Goal: Information Seeking & Learning: Learn about a topic

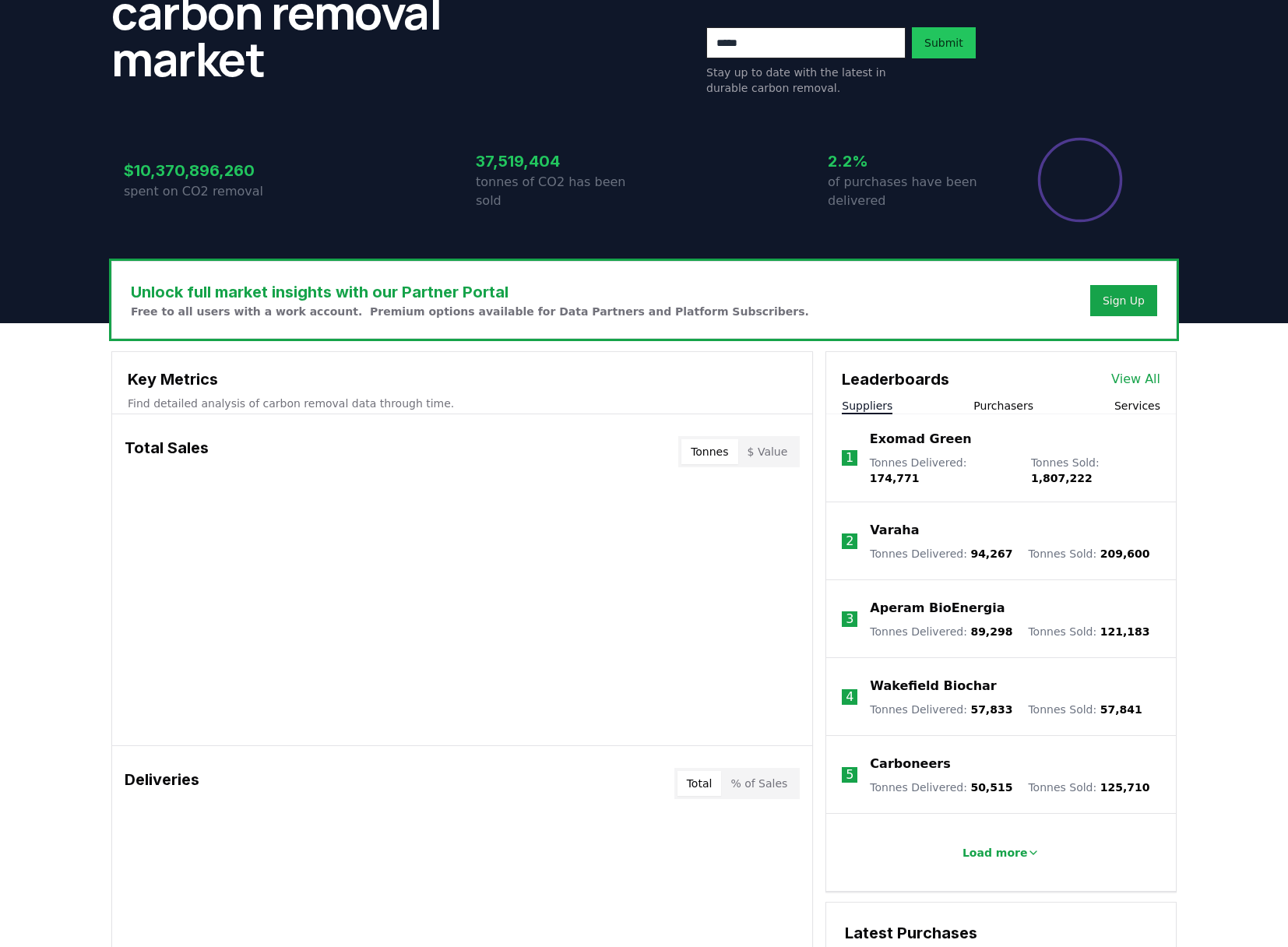
scroll to position [366, 0]
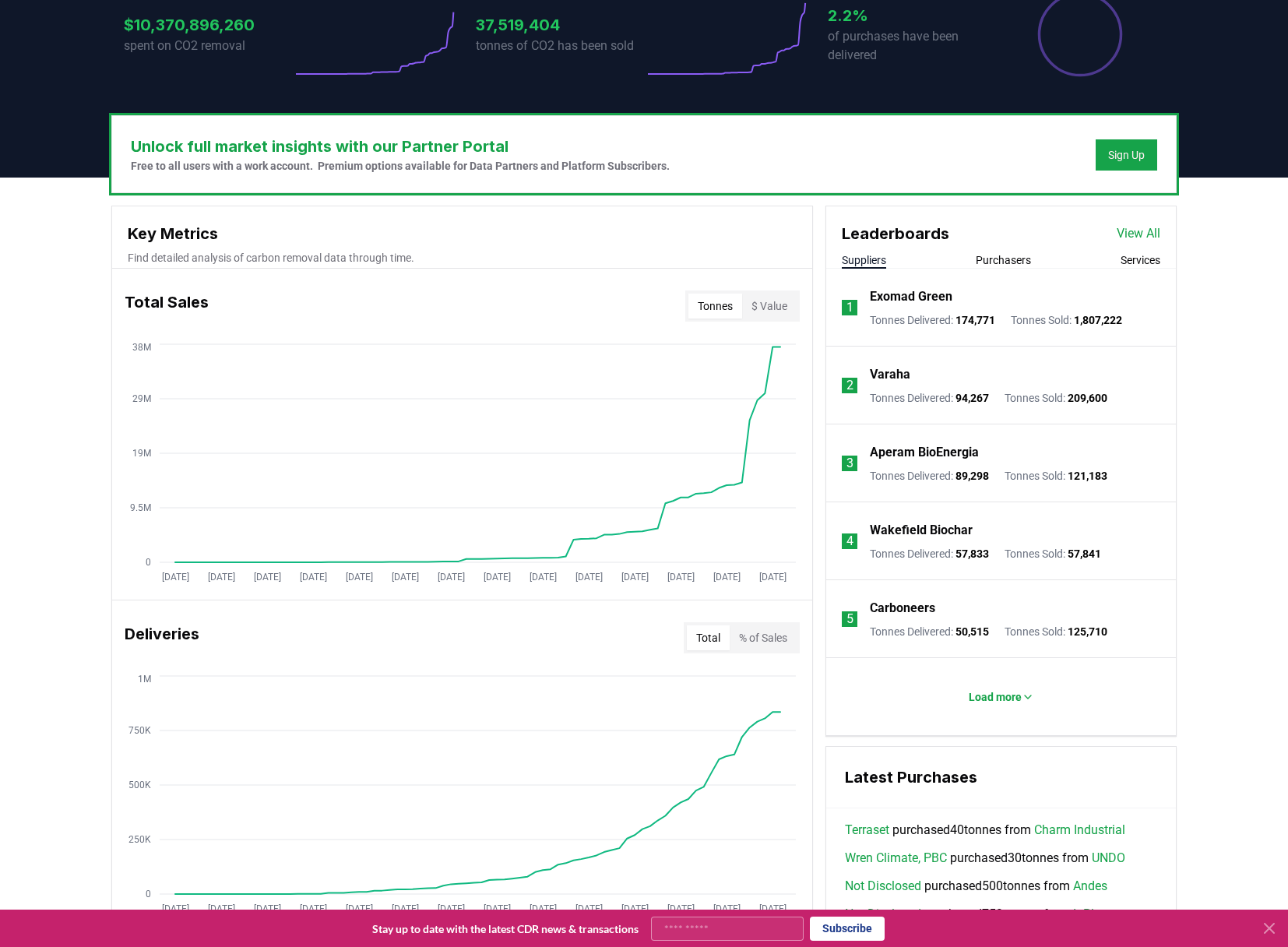
click at [1142, 230] on link "View All" at bounding box center [1138, 233] width 44 height 19
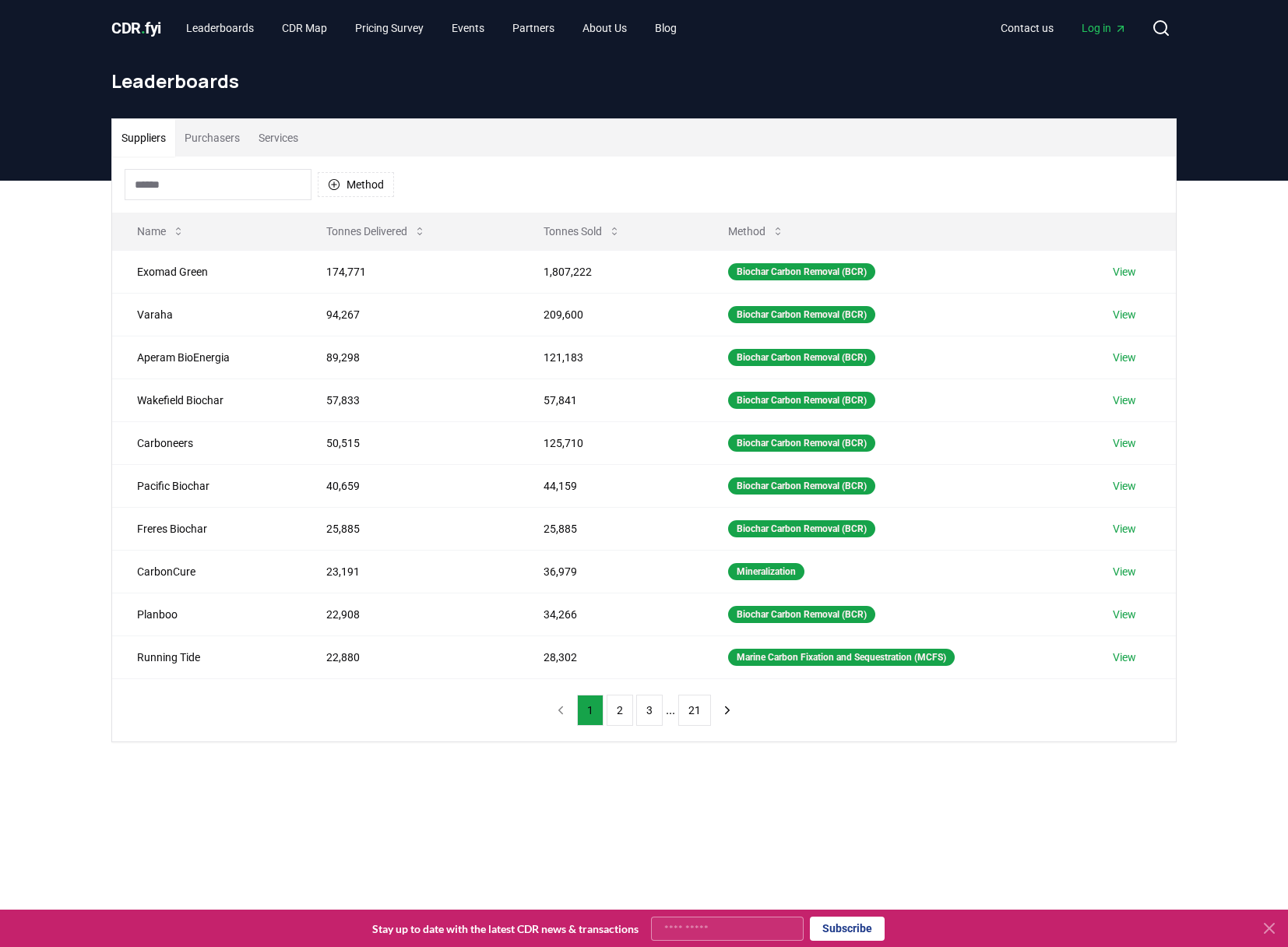
click at [195, 185] on input at bounding box center [218, 185] width 187 height 31
click at [205, 140] on button "Purchasers" at bounding box center [212, 137] width 74 height 37
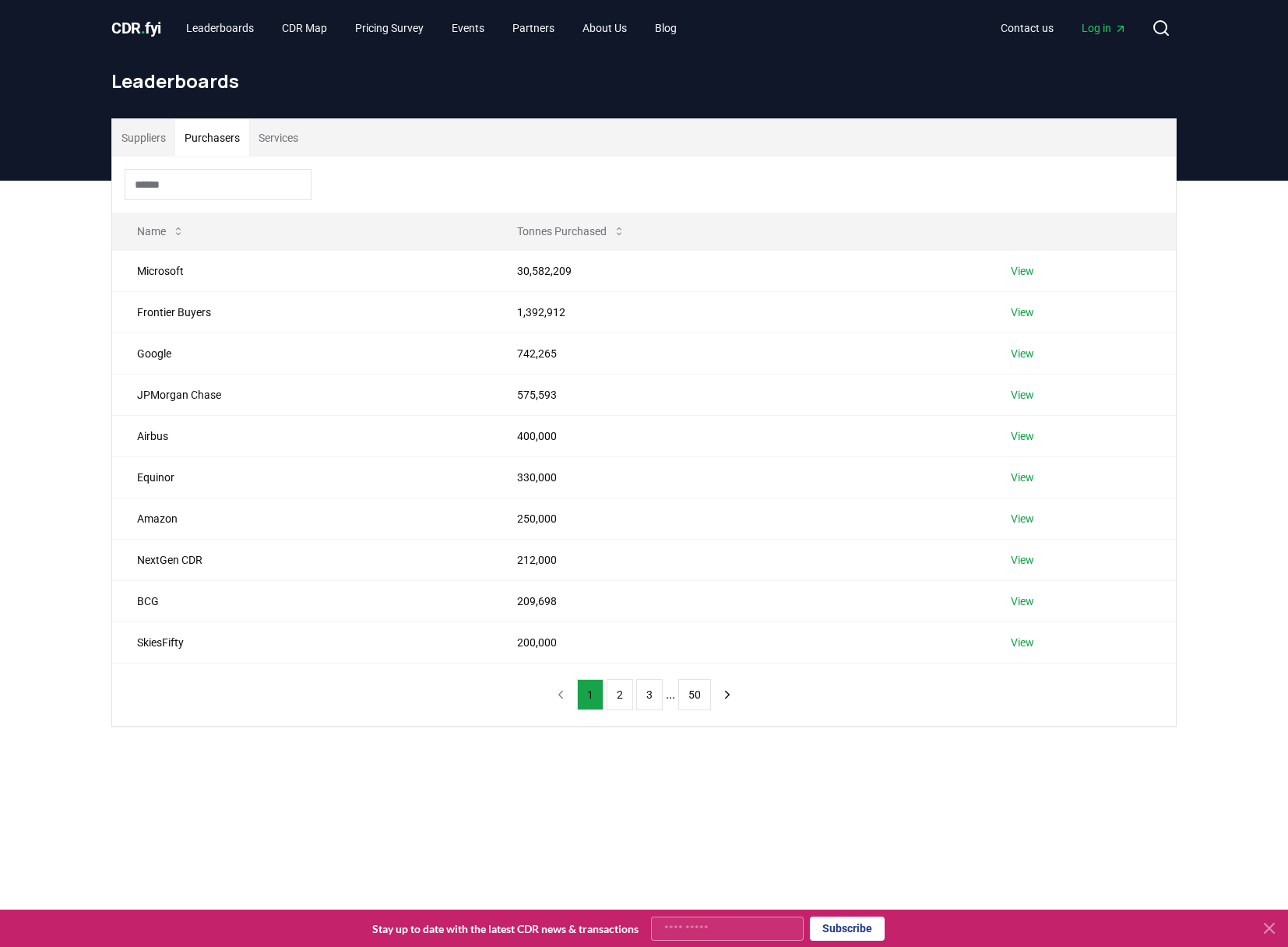
click at [193, 190] on input at bounding box center [218, 185] width 187 height 31
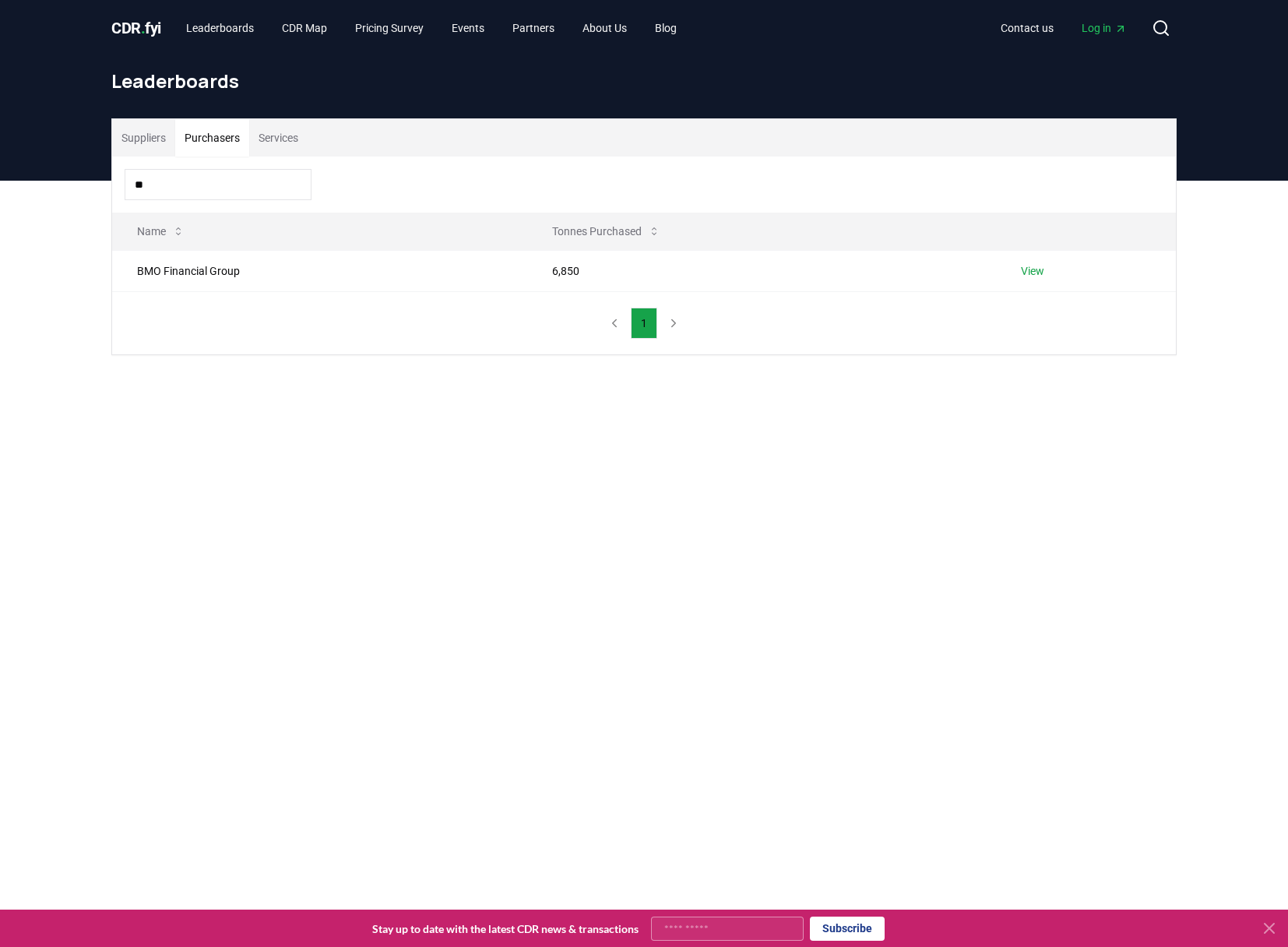
drag, startPoint x: 174, startPoint y: 187, endPoint x: 102, endPoint y: 187, distance: 72.0
click at [102, 187] on div "Suppliers Purchasers Services ** Name Tonnes Purchased BMO Financial Group 6,85…" at bounding box center [644, 236] width 1090 height 237
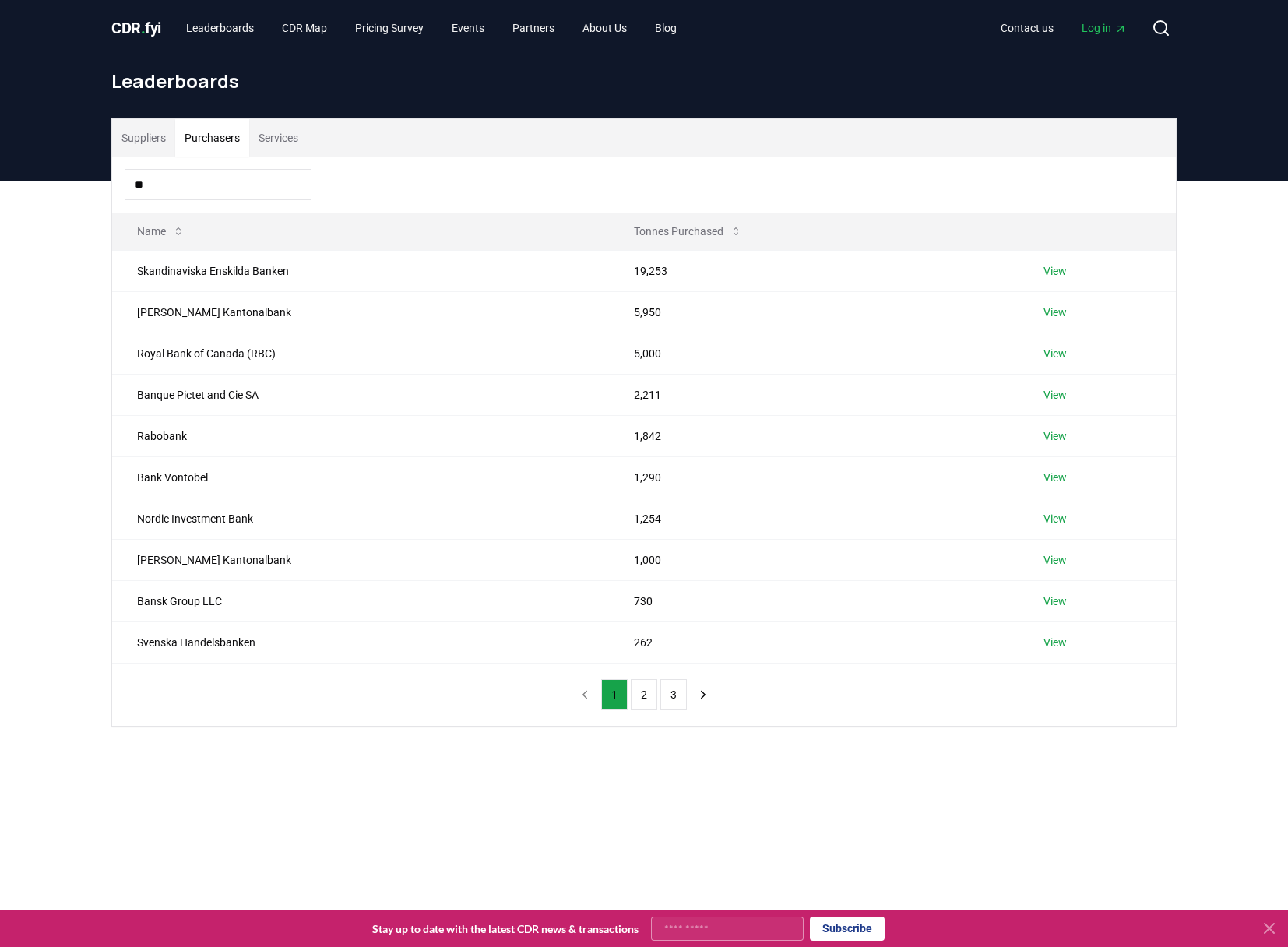
type input "*"
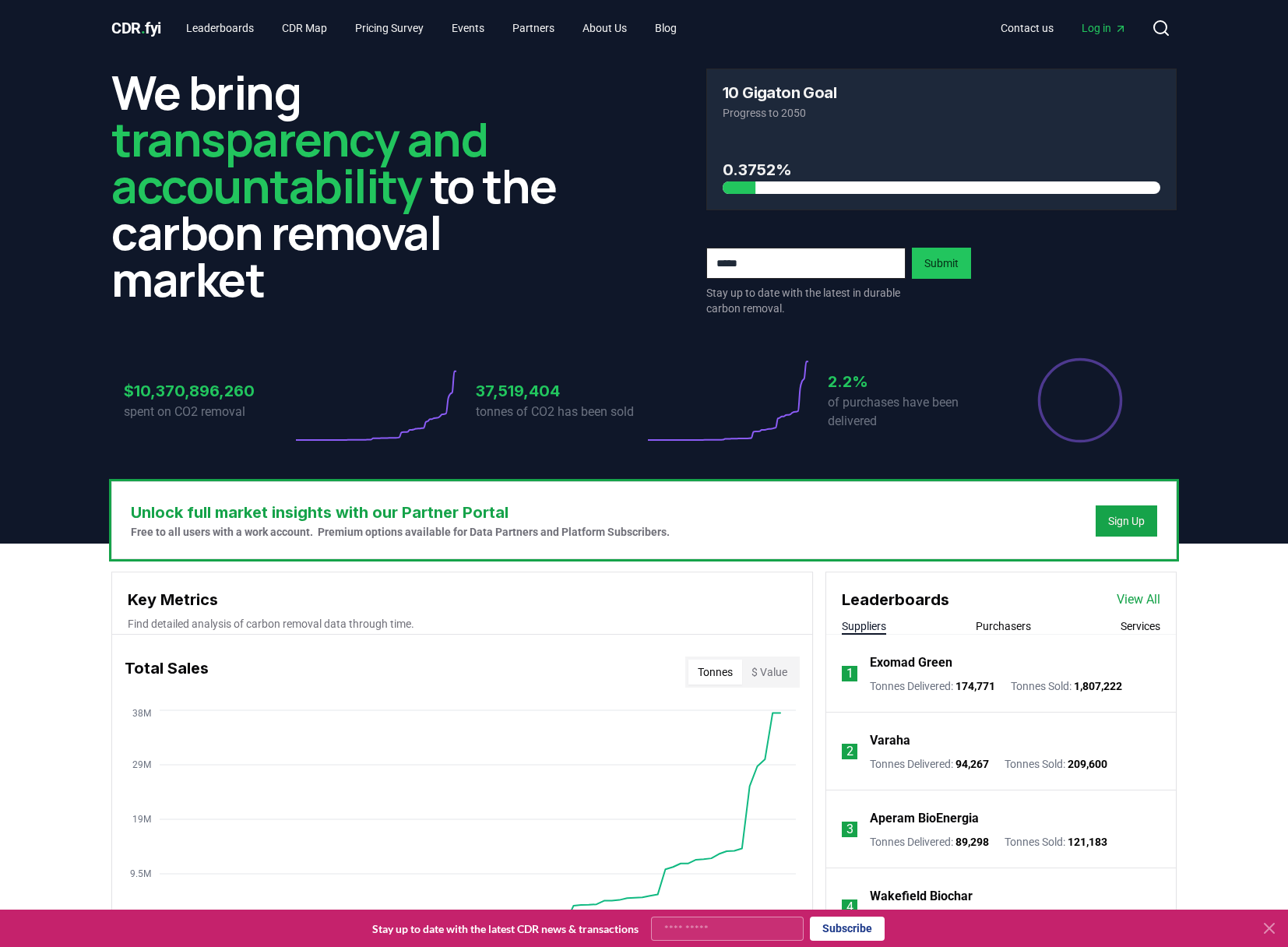
click at [1001, 635] on li "1 Exomad Green Tonnes Delivered : 174,771 Tonnes Sold : 1,807,222" at bounding box center [1001, 673] width 350 height 78
click at [1002, 626] on button "Purchasers" at bounding box center [1003, 626] width 56 height 15
click at [1132, 594] on link "View All" at bounding box center [1138, 599] width 44 height 19
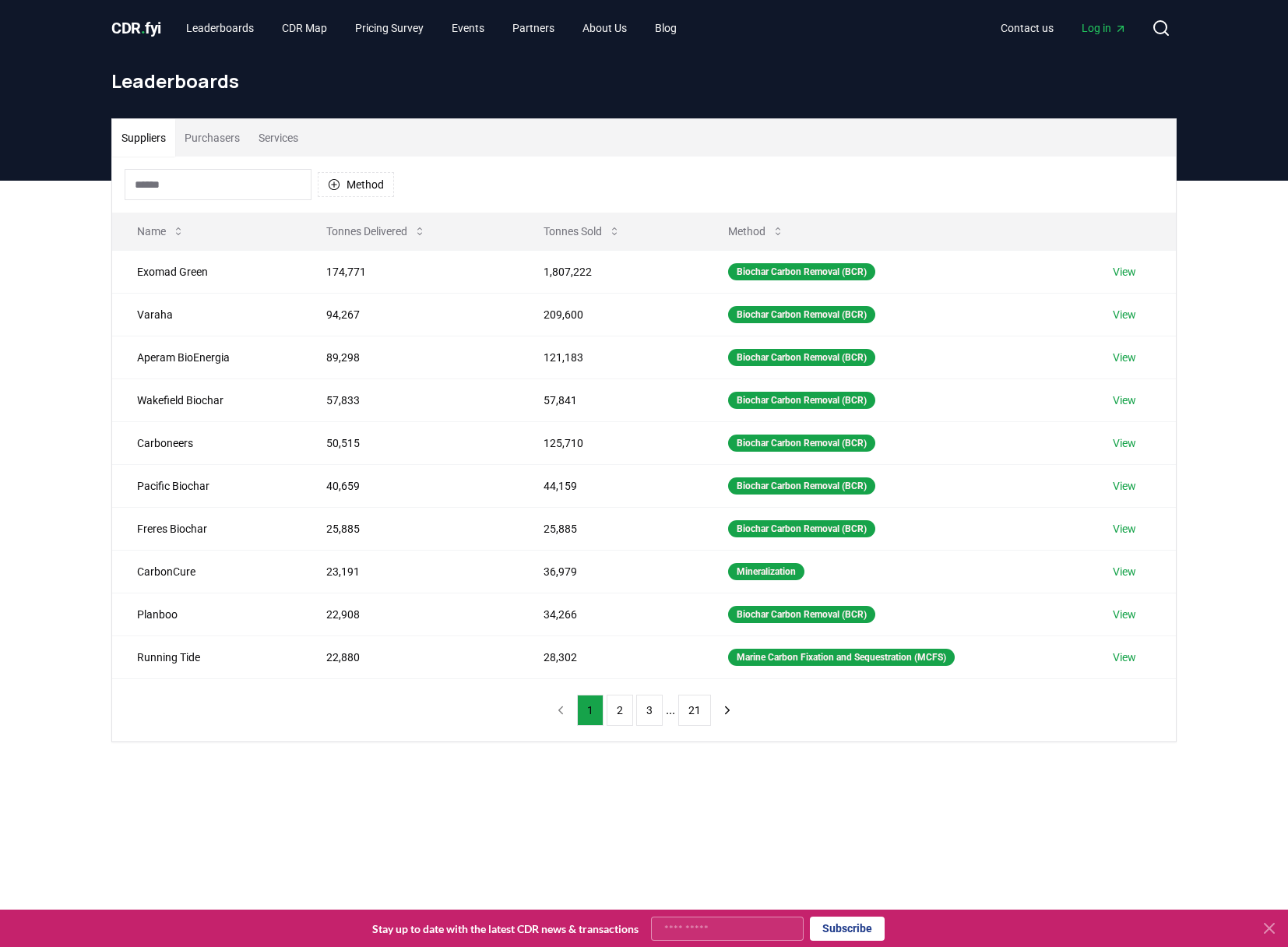
click at [224, 190] on input at bounding box center [218, 185] width 187 height 31
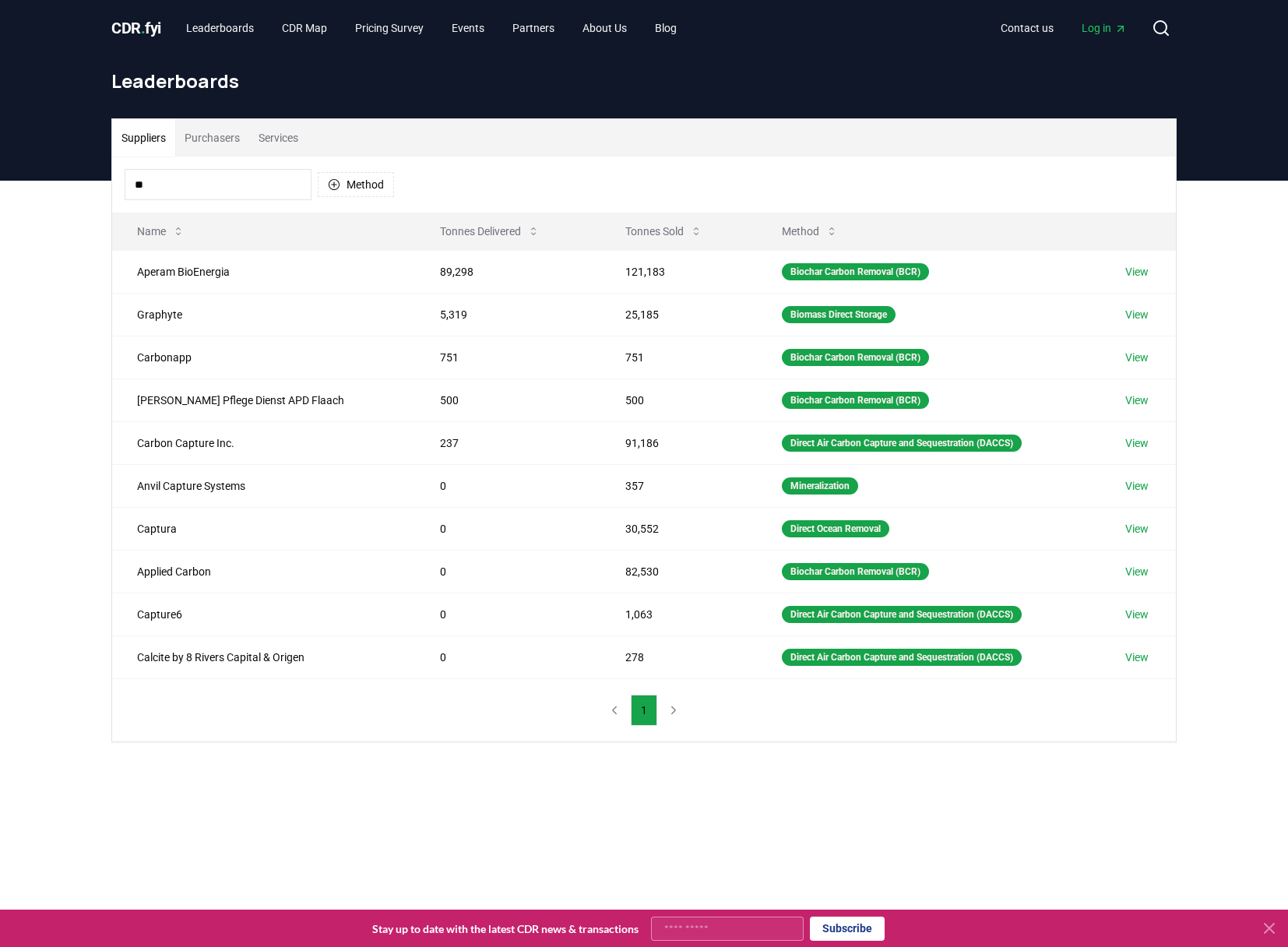
type input "*"
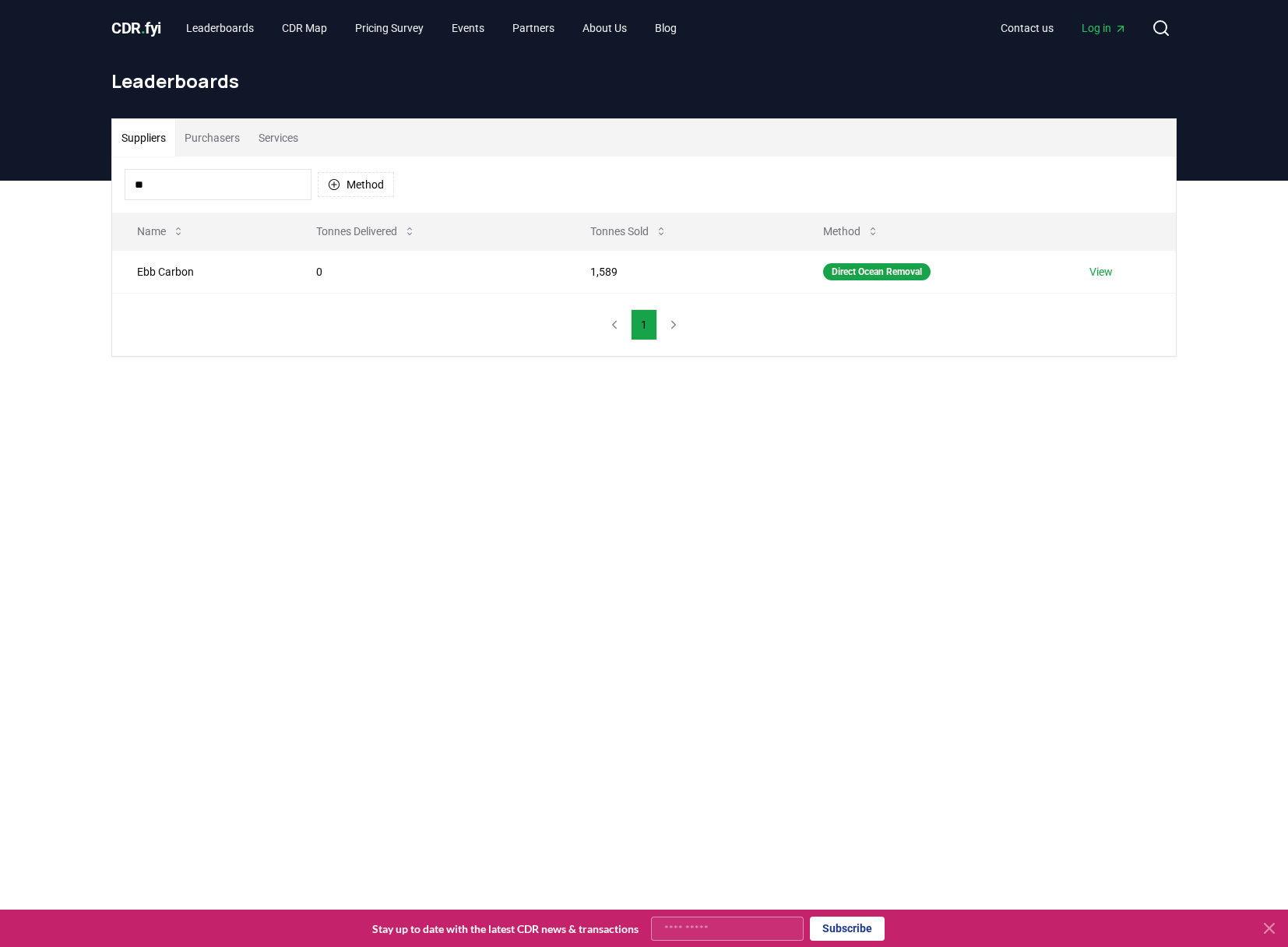
type input "*"
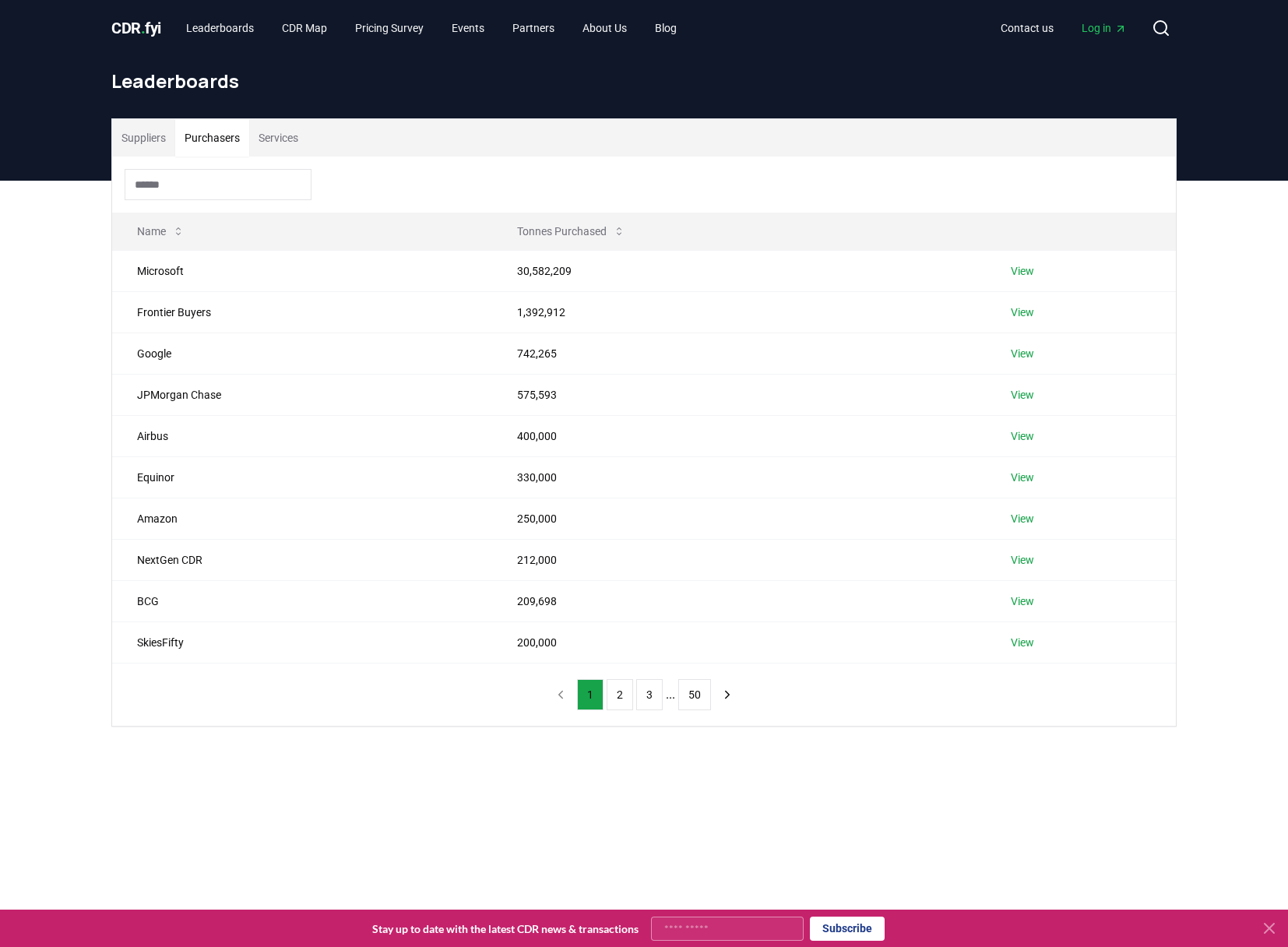
click at [240, 141] on button "Purchasers" at bounding box center [212, 137] width 74 height 37
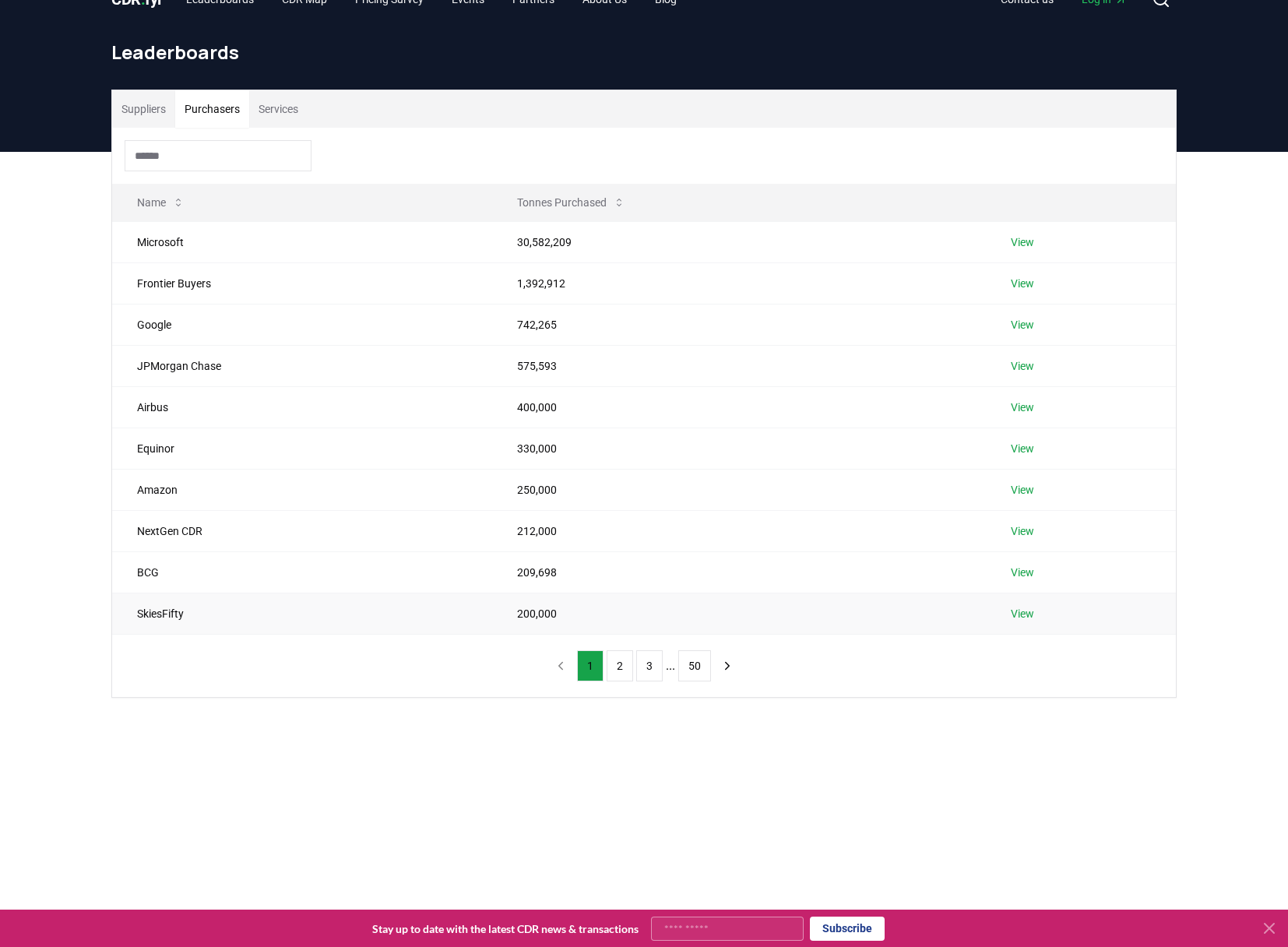
scroll to position [43, 0]
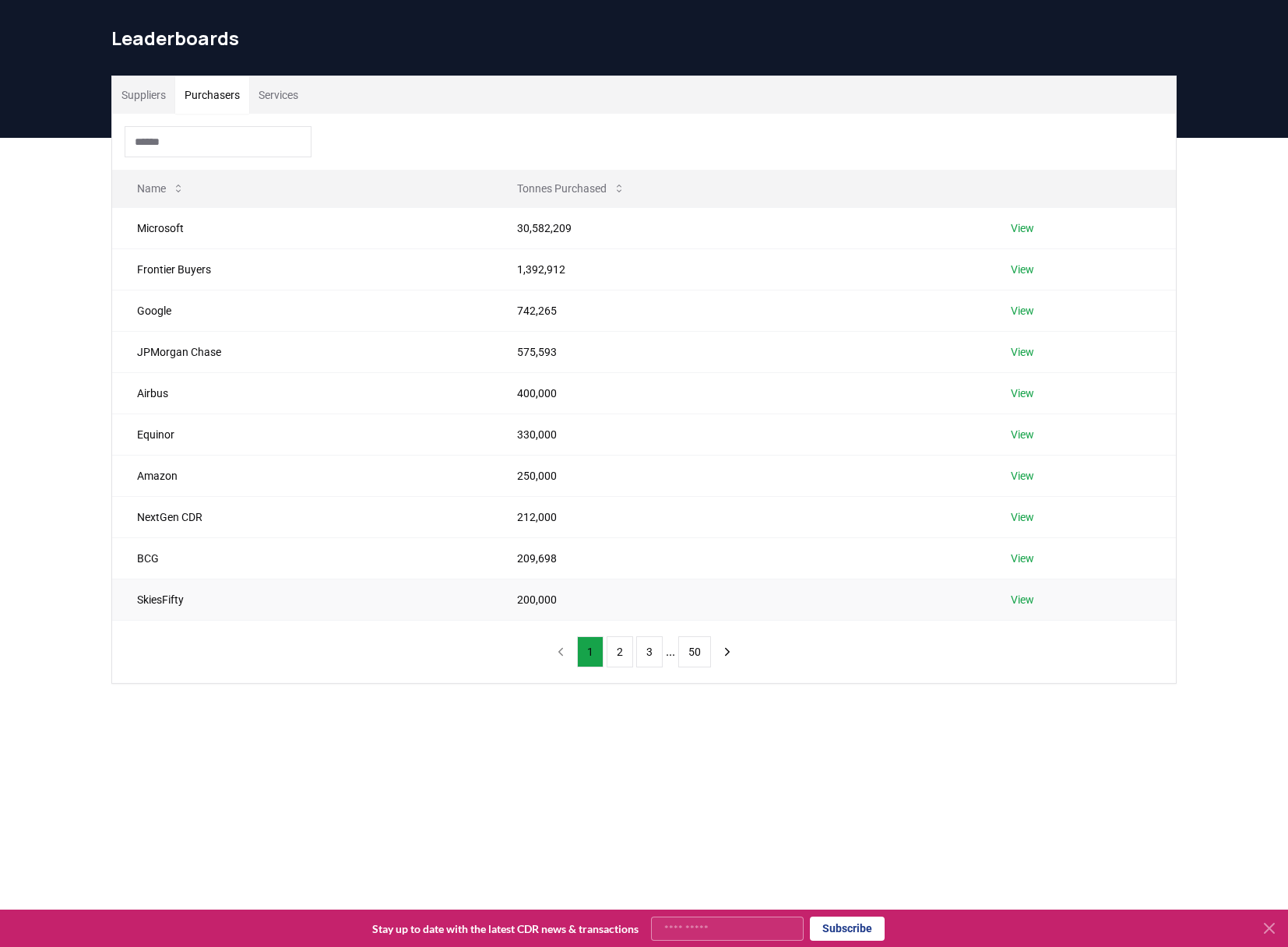
click at [152, 599] on td "SkiesFifty" at bounding box center [302, 599] width 380 height 41
click at [612, 643] on button "2" at bounding box center [619, 651] width 26 height 31
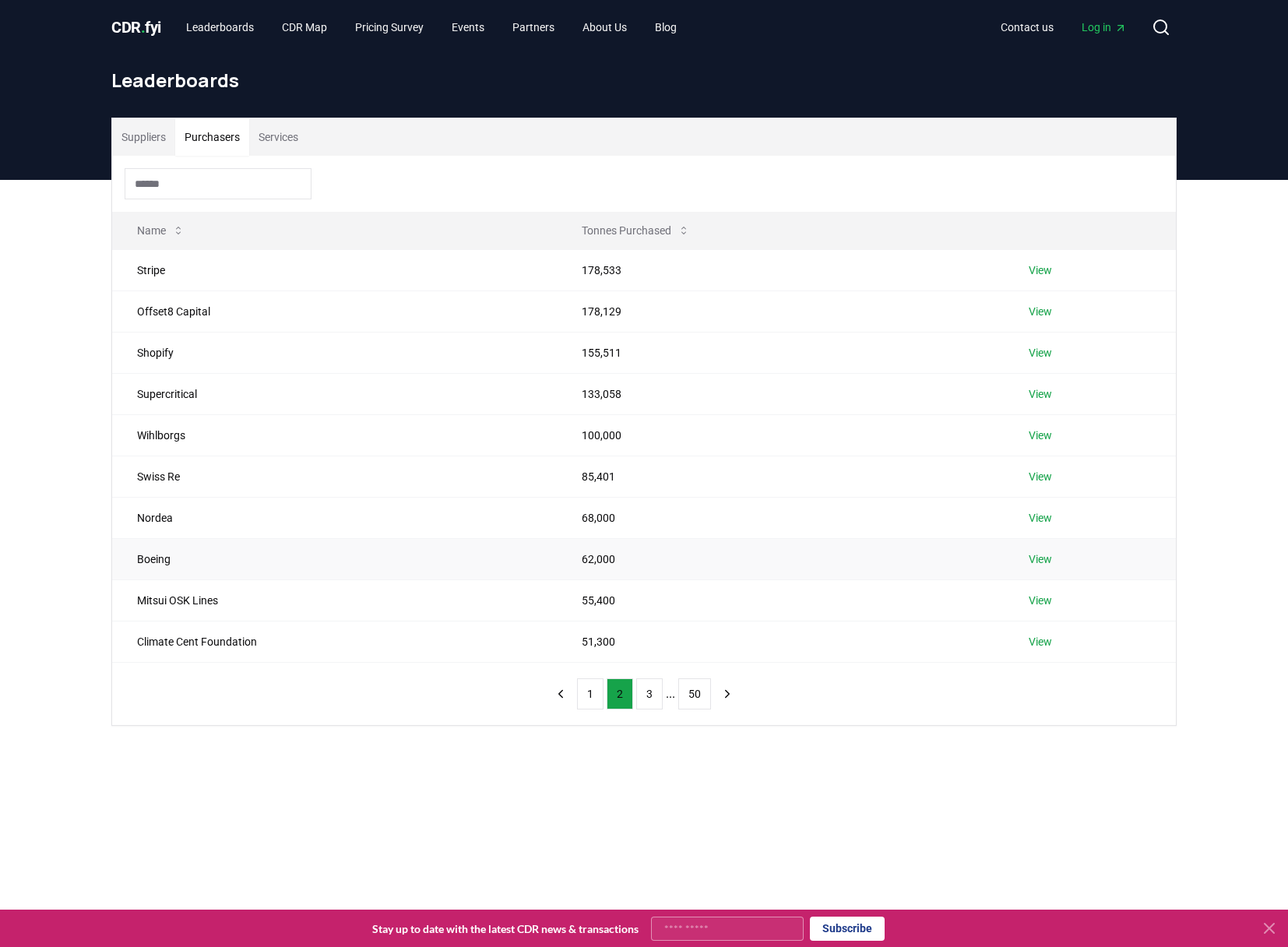
scroll to position [0, 0]
click at [1041, 440] on link "View" at bounding box center [1040, 436] width 24 height 15
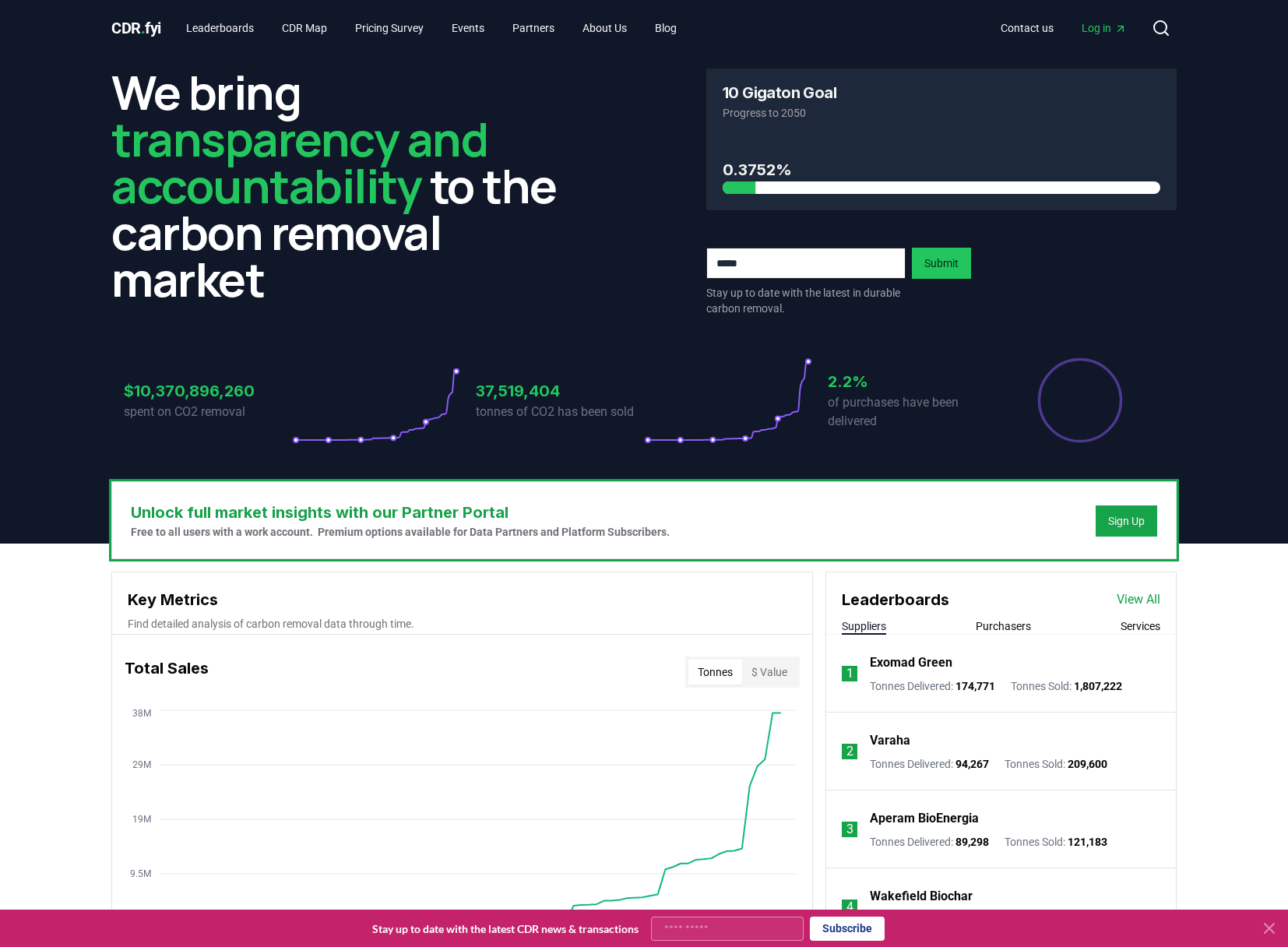
click at [1139, 605] on link "View All" at bounding box center [1138, 599] width 44 height 19
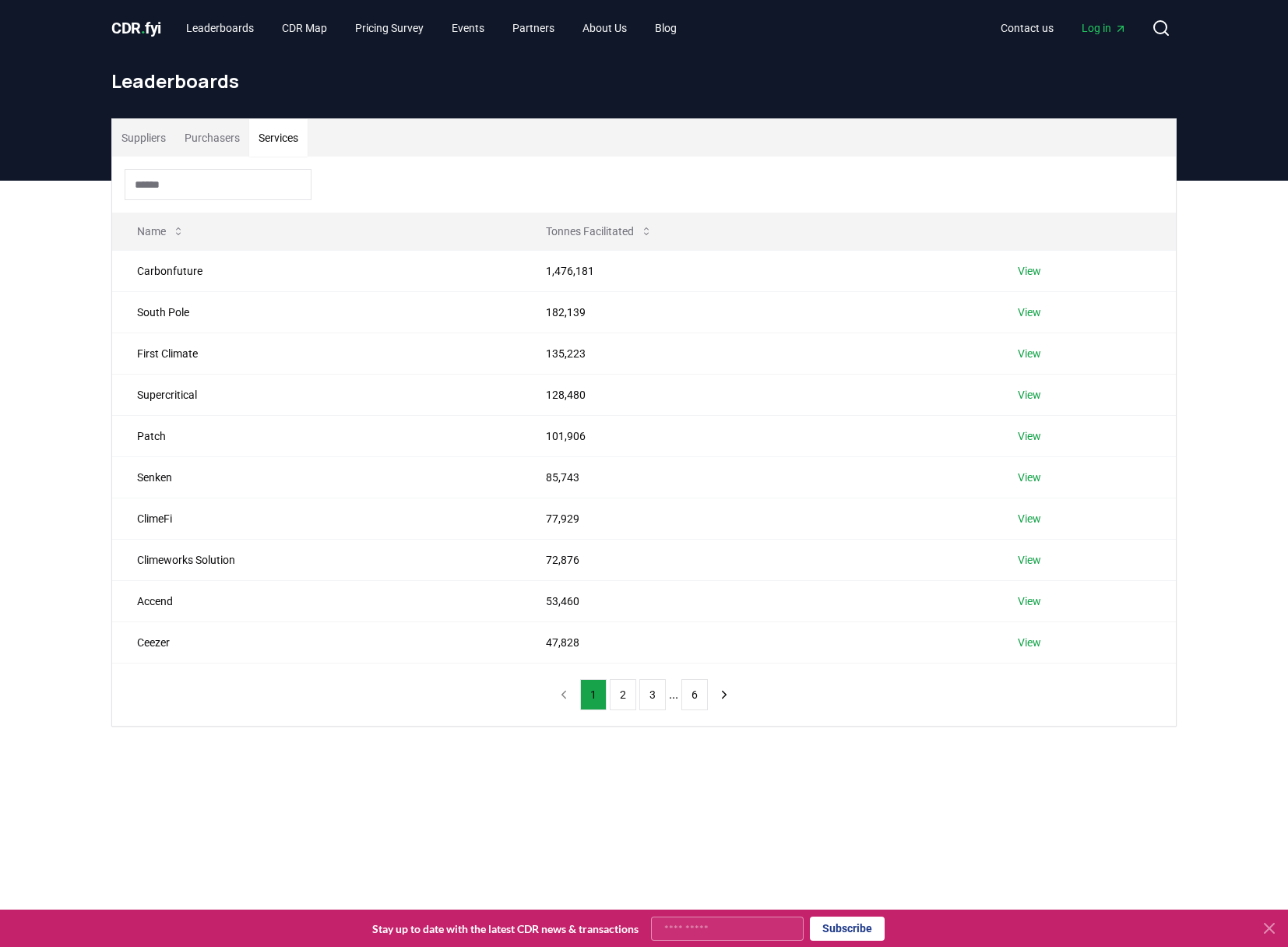
click at [281, 131] on button "Services" at bounding box center [278, 137] width 58 height 37
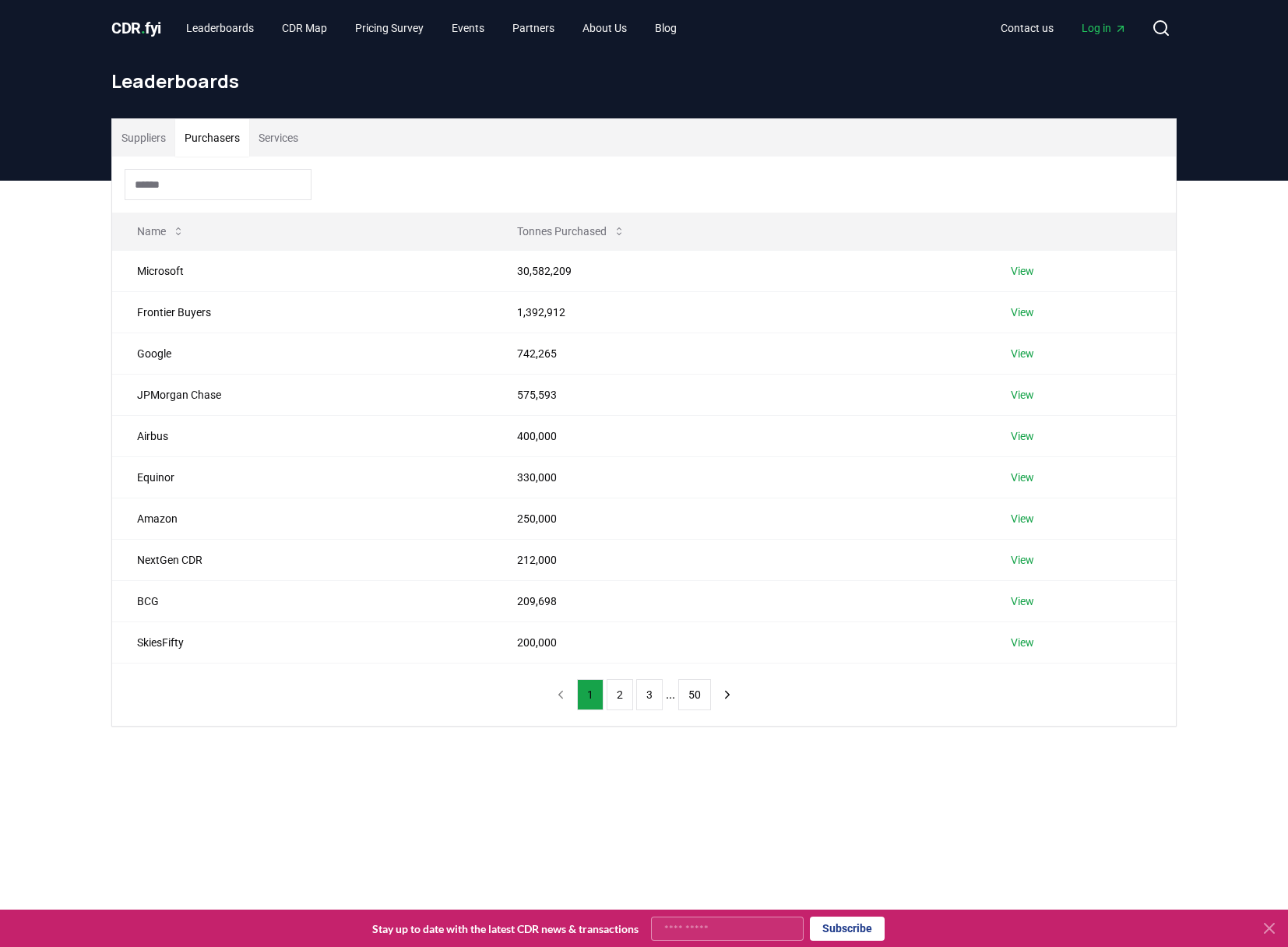
click at [221, 138] on button "Purchasers" at bounding box center [212, 137] width 74 height 37
click at [623, 693] on button "2" at bounding box center [619, 694] width 26 height 31
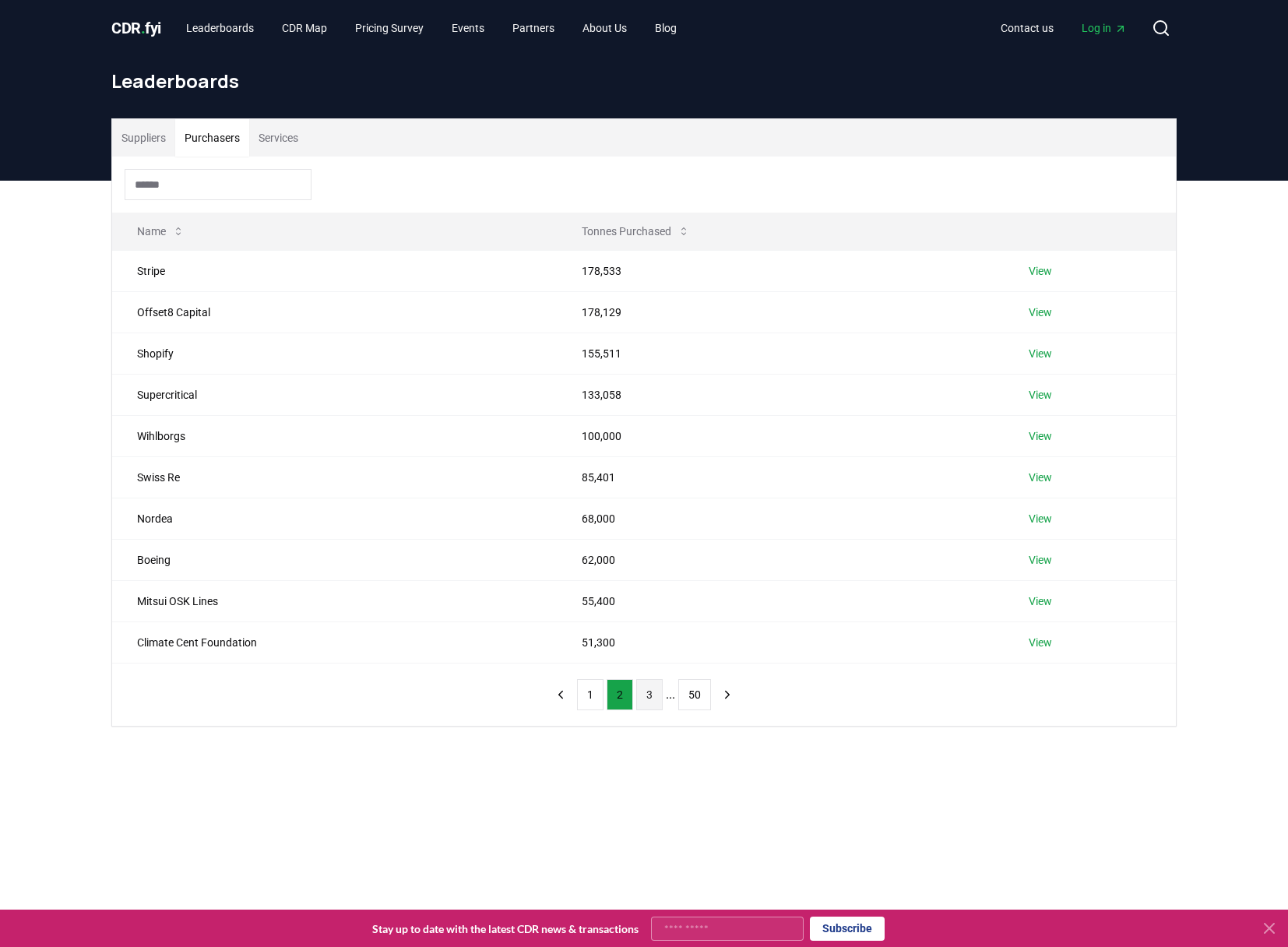
click at [645, 694] on button "3" at bounding box center [649, 694] width 26 height 31
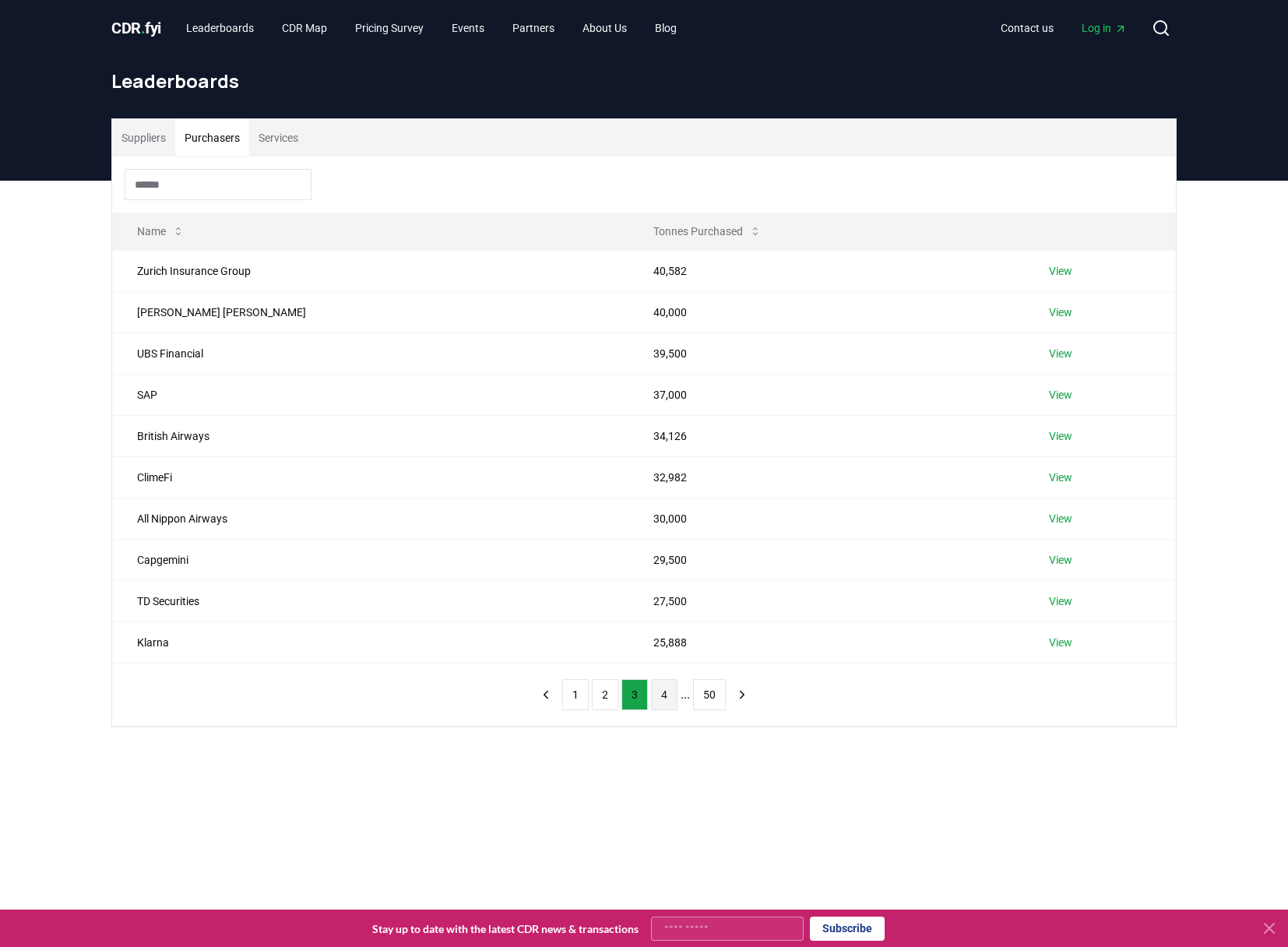
click at [663, 702] on button "4" at bounding box center [664, 694] width 26 height 31
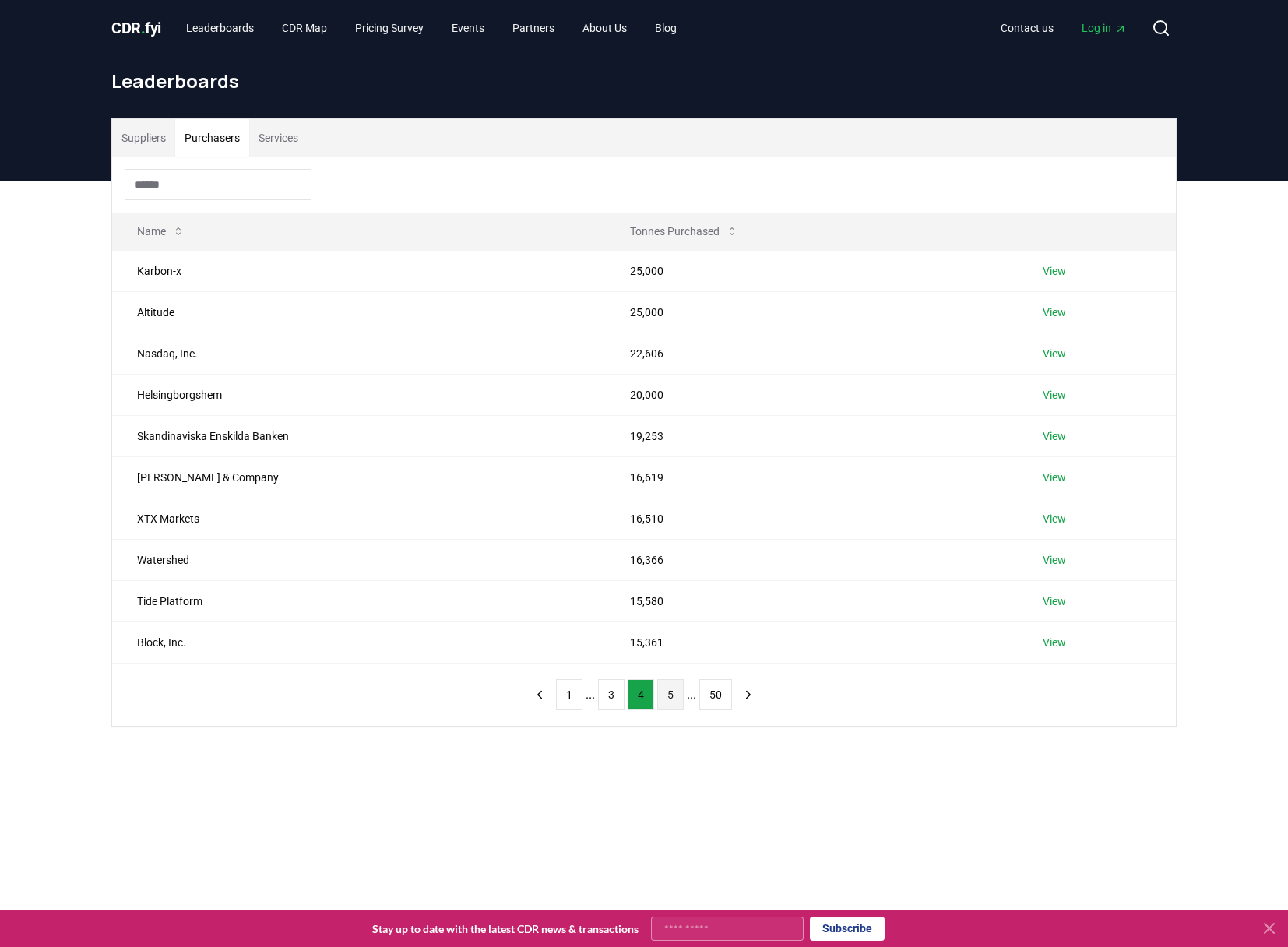
click at [671, 698] on button "5" at bounding box center [670, 694] width 26 height 31
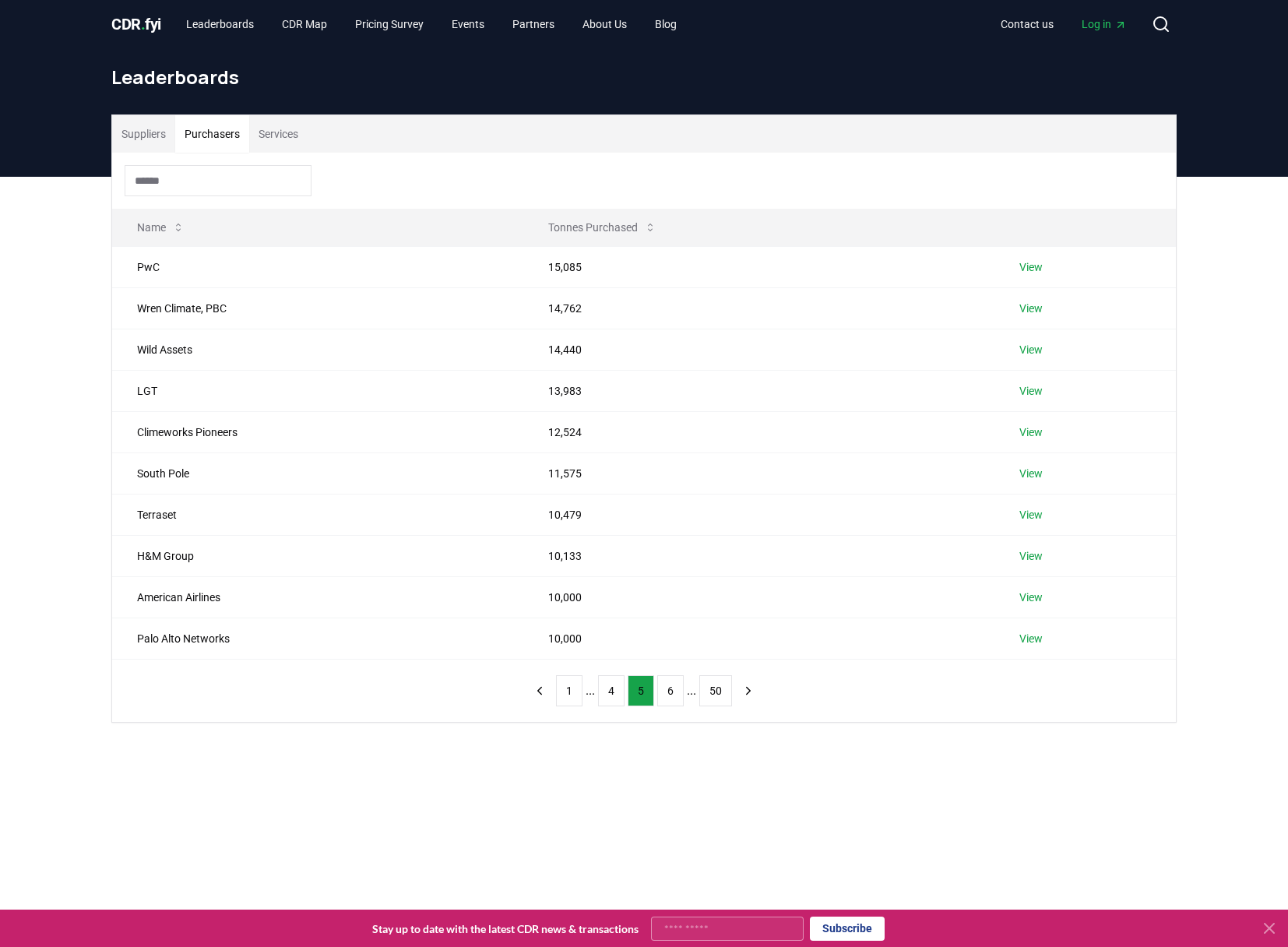
scroll to position [10, 0]
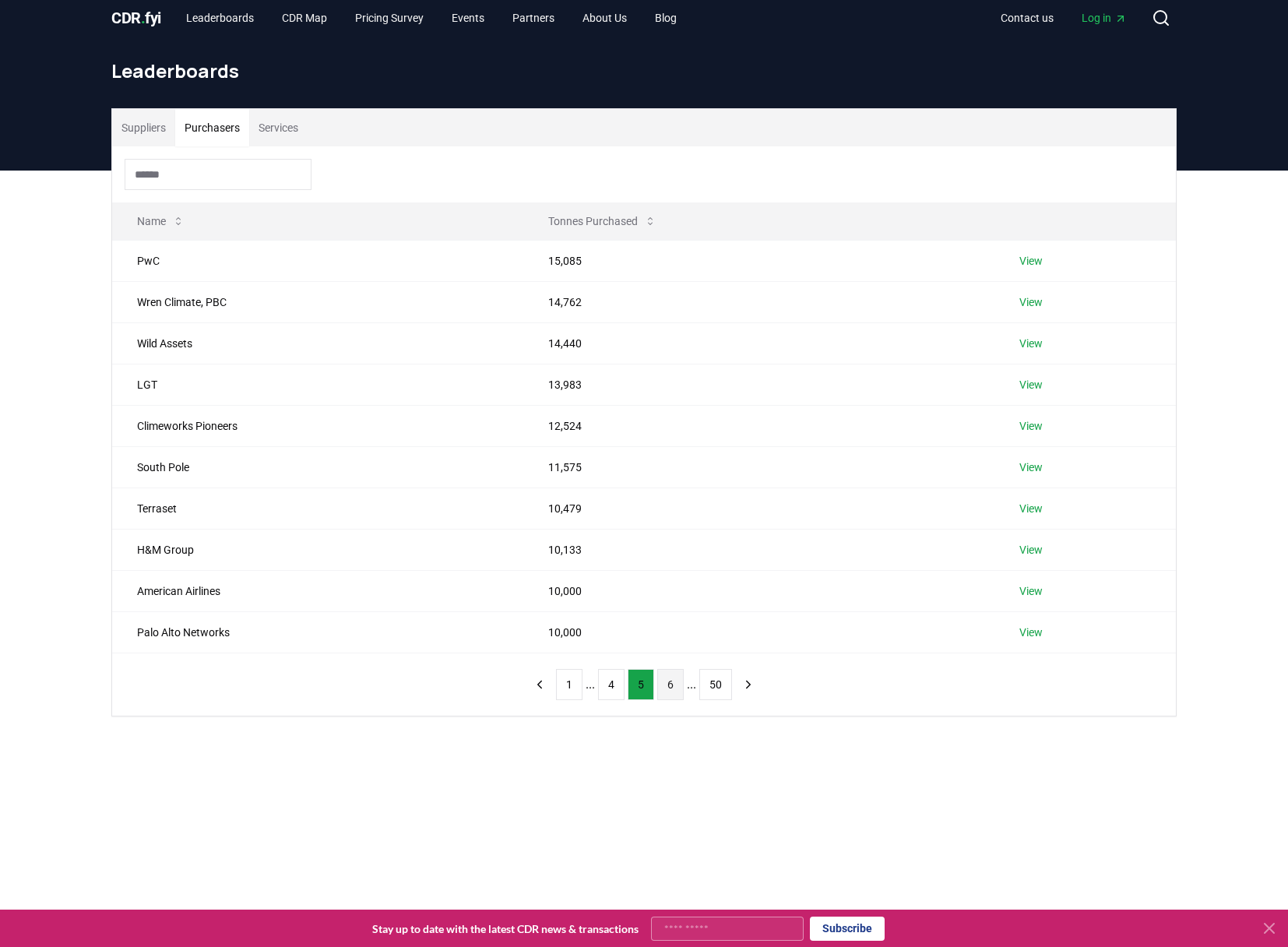
click at [665, 685] on button "6" at bounding box center [670, 684] width 26 height 31
click at [275, 125] on button "Services" at bounding box center [278, 127] width 58 height 37
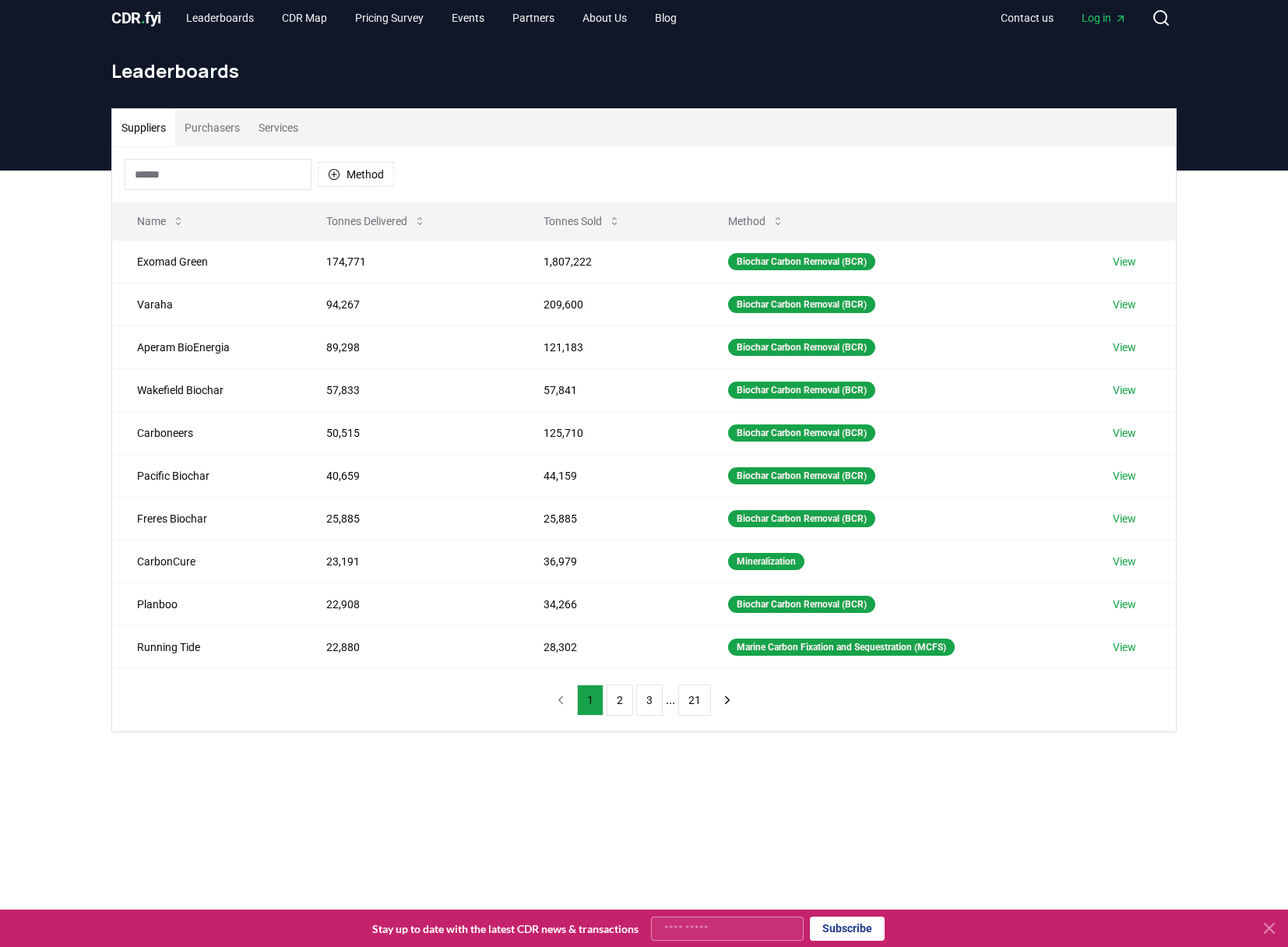
click at [155, 126] on button "Suppliers" at bounding box center [143, 127] width 63 height 37
